Goal: Information Seeking & Learning: Find specific fact

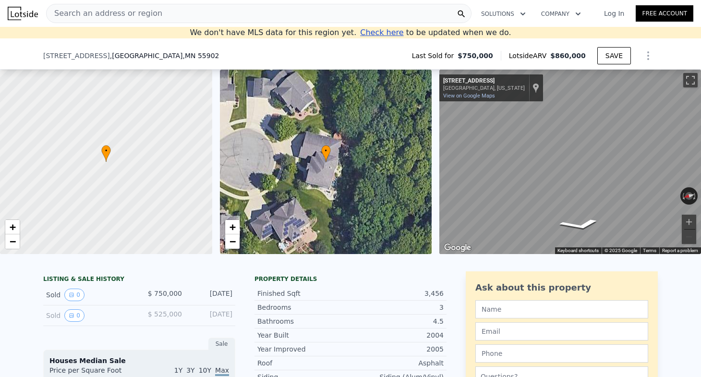
scroll to position [221, 0]
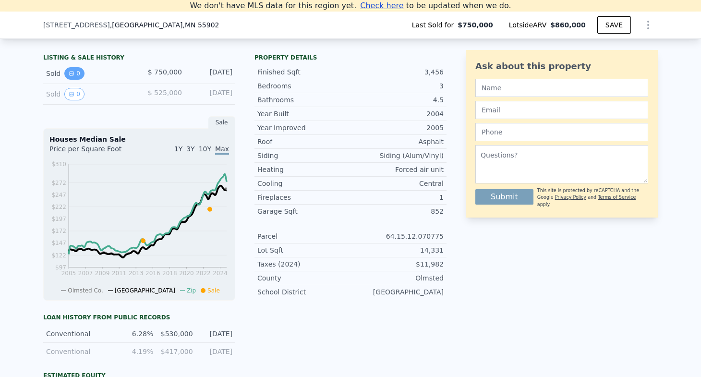
click at [70, 74] on icon "View historical data" at bounding box center [72, 74] width 6 height 6
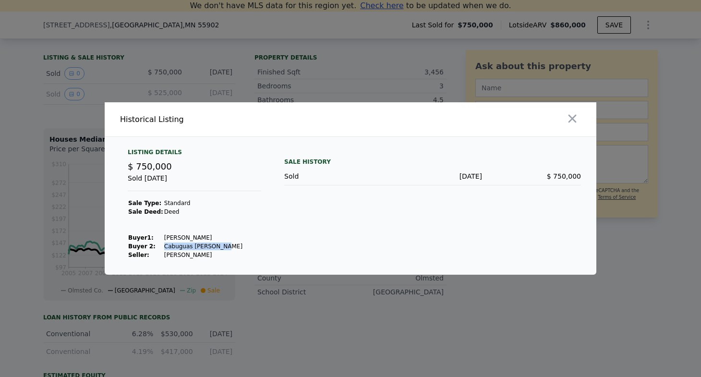
drag, startPoint x: 217, startPoint y: 245, endPoint x: 161, endPoint y: 247, distance: 55.3
click at [164, 247] on td "Cabuguas [PERSON_NAME]" at bounding box center [203, 246] width 79 height 9
copy td "Cabuguas [PERSON_NAME]"
click at [570, 121] on icon "button" at bounding box center [573, 119] width 8 height 8
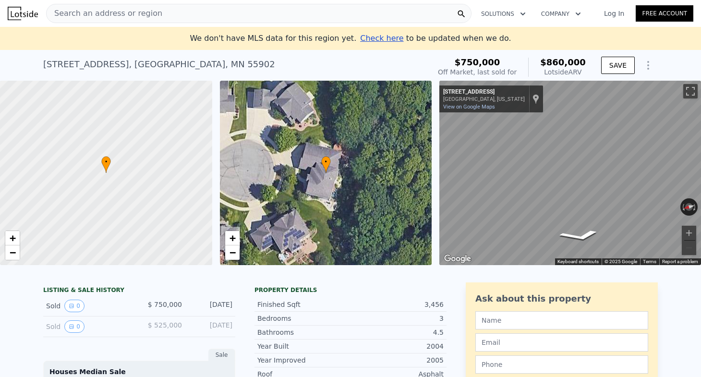
scroll to position [0, 0]
click at [282, 12] on div "Search an address or region" at bounding box center [258, 13] width 425 height 19
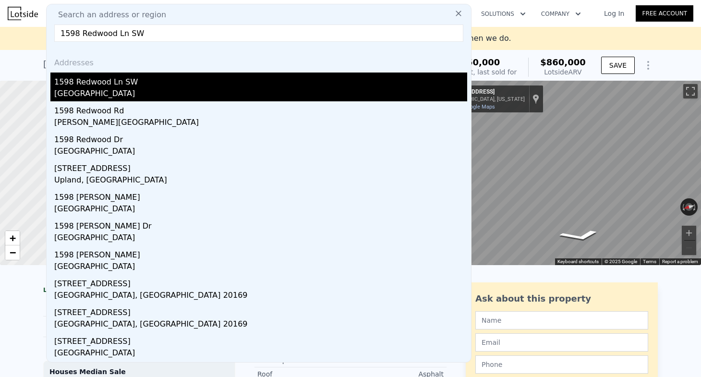
type input "1598 Redwood Ln SW"
click at [224, 82] on div "1598 Redwood Ln SW" at bounding box center [260, 80] width 413 height 15
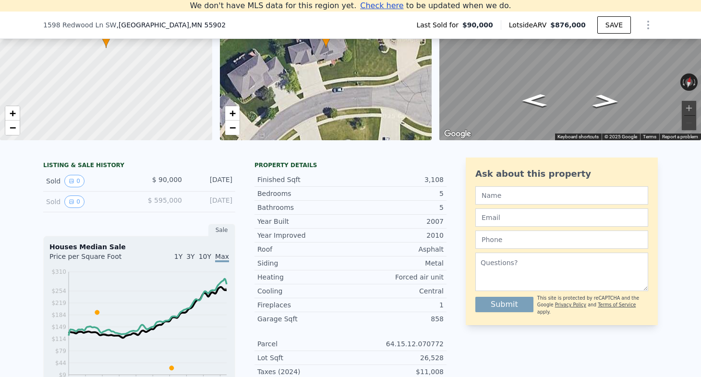
scroll to position [231, 0]
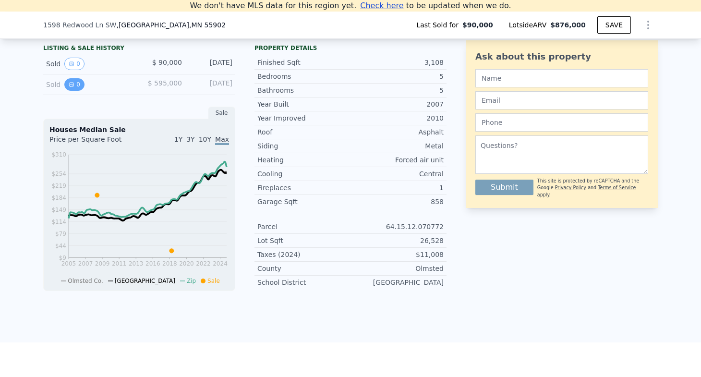
click at [70, 82] on icon "View historical data" at bounding box center [72, 85] width 6 height 6
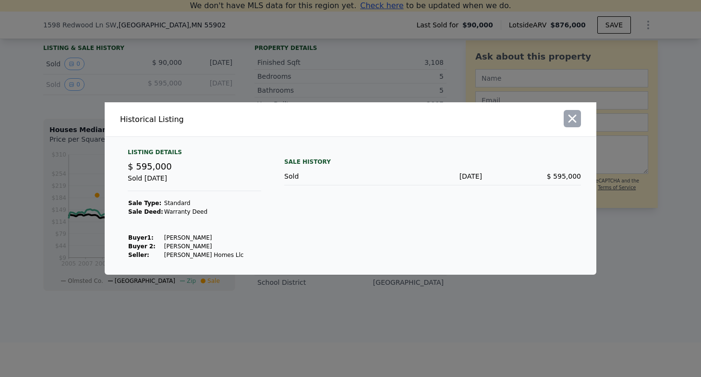
click at [577, 121] on icon "button" at bounding box center [572, 118] width 13 height 13
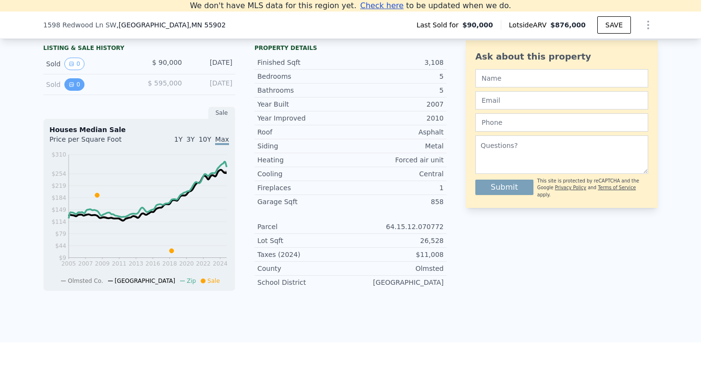
click at [68, 82] on button "0" at bounding box center [74, 84] width 20 height 12
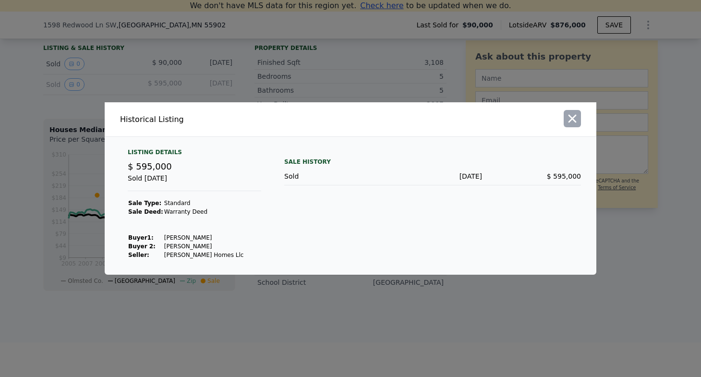
click at [577, 115] on icon "button" at bounding box center [572, 118] width 13 height 13
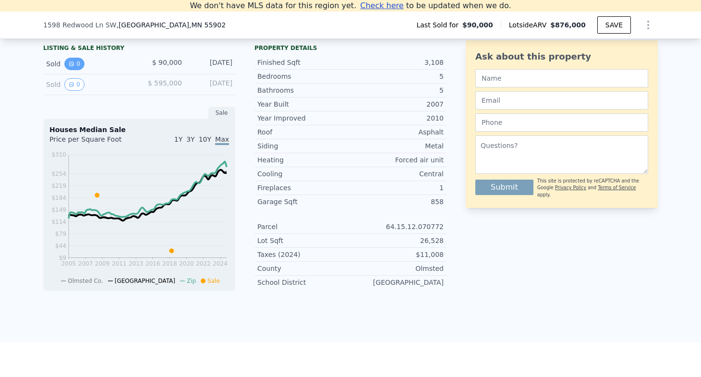
click at [71, 63] on icon "View historical data" at bounding box center [72, 64] width 6 height 6
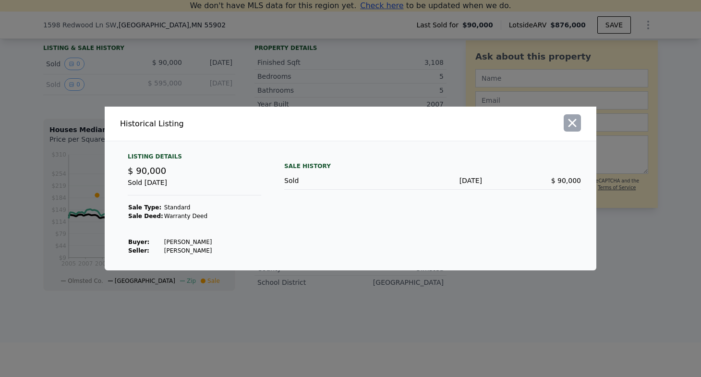
click at [570, 124] on icon "button" at bounding box center [573, 123] width 8 height 8
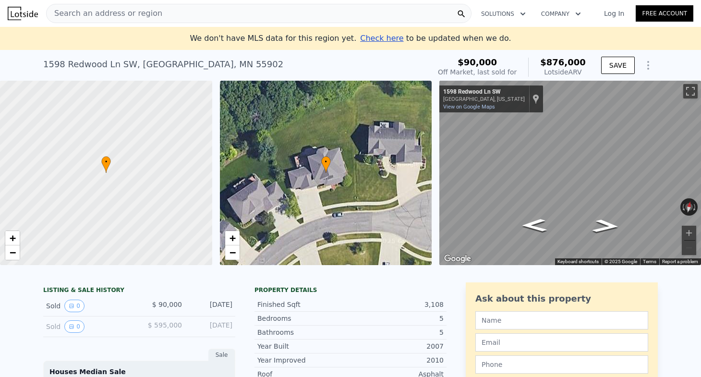
scroll to position [0, 0]
click at [132, 8] on span "Search an address or region" at bounding box center [105, 14] width 116 height 12
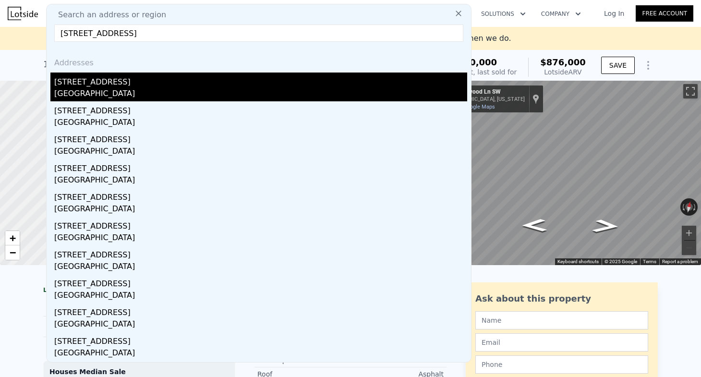
type input "[STREET_ADDRESS]"
click at [299, 86] on div "[STREET_ADDRESS]" at bounding box center [260, 80] width 413 height 15
